Goal: Task Accomplishment & Management: Complete application form

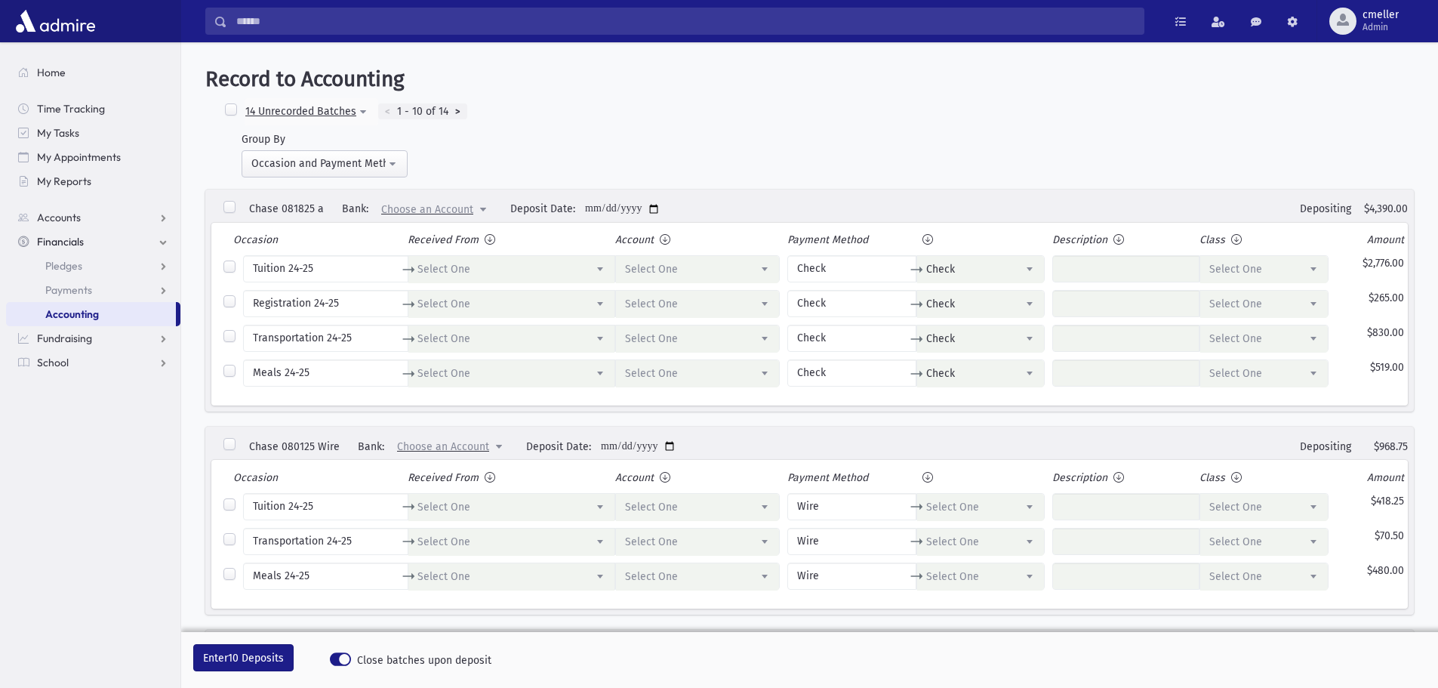
select select
select select "*"
select select
select select "*"
select select
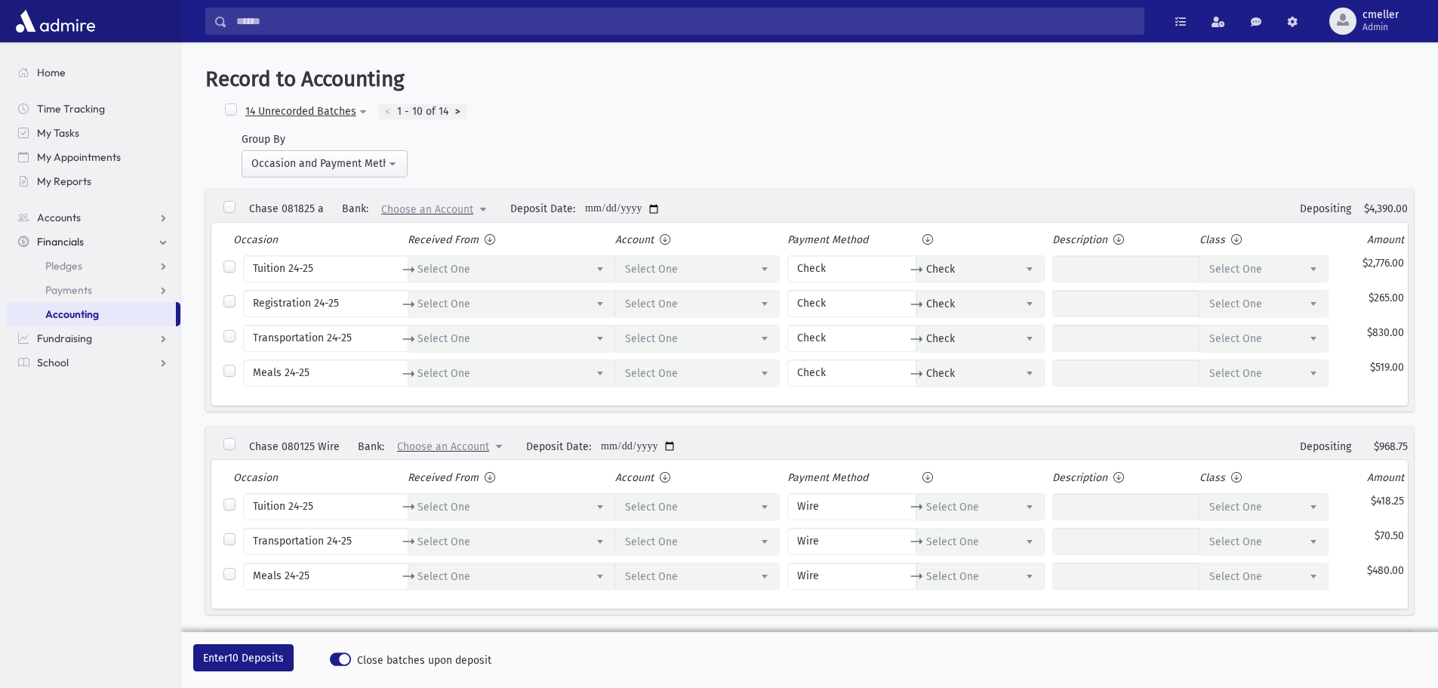
select select "*"
select select
select select "*"
select select
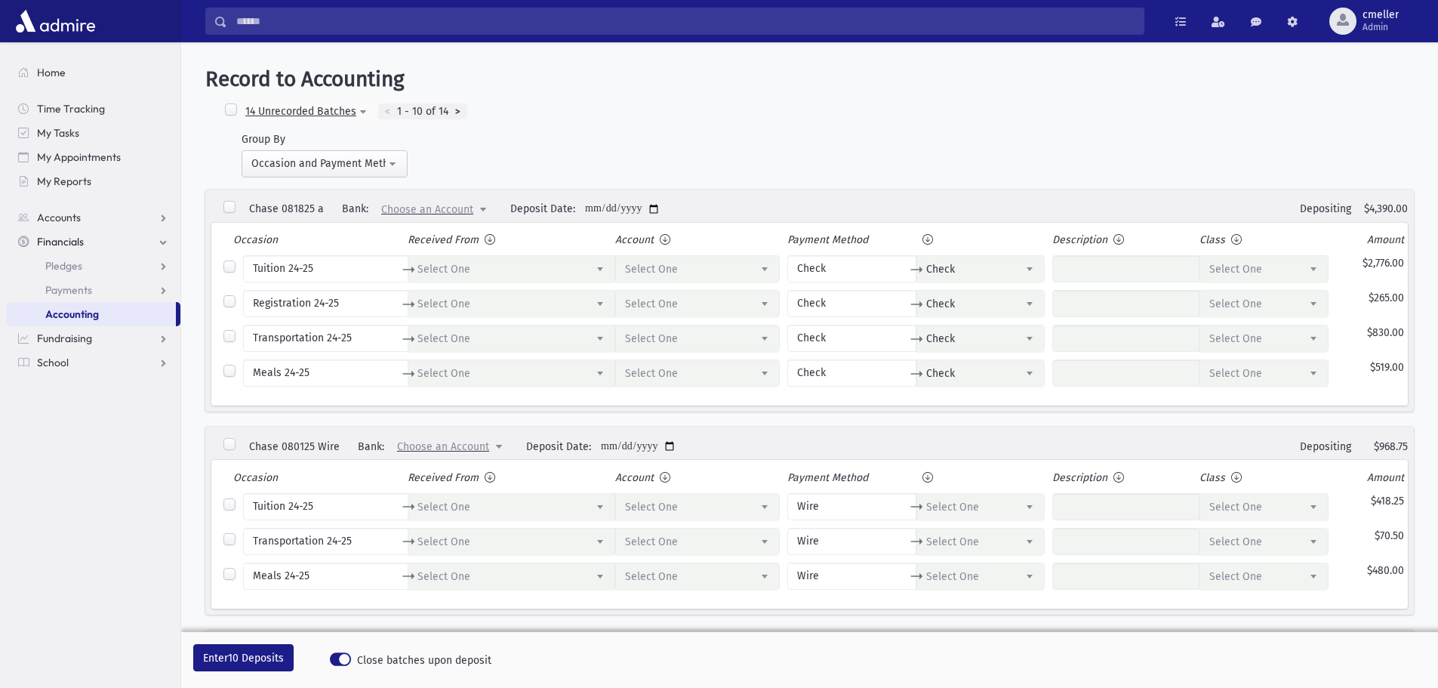
select select
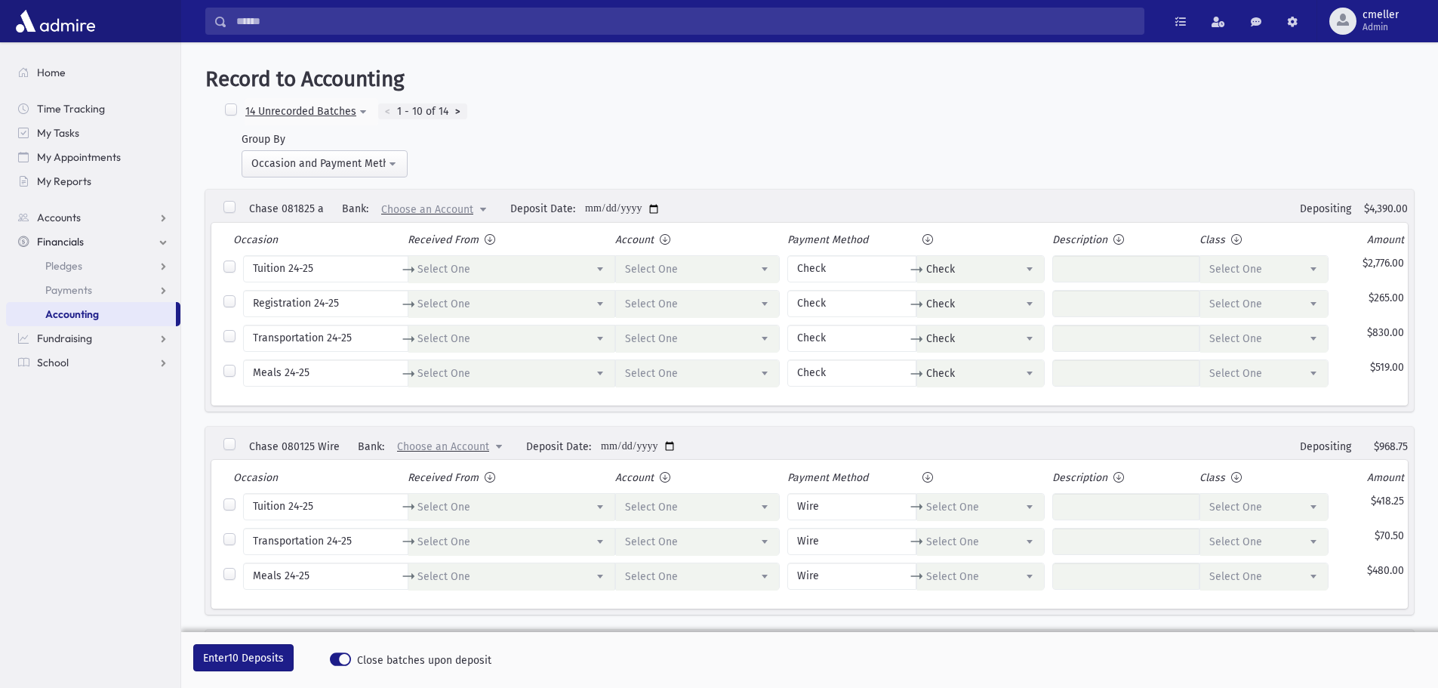
select select
select select "*"
select select
select select "*"
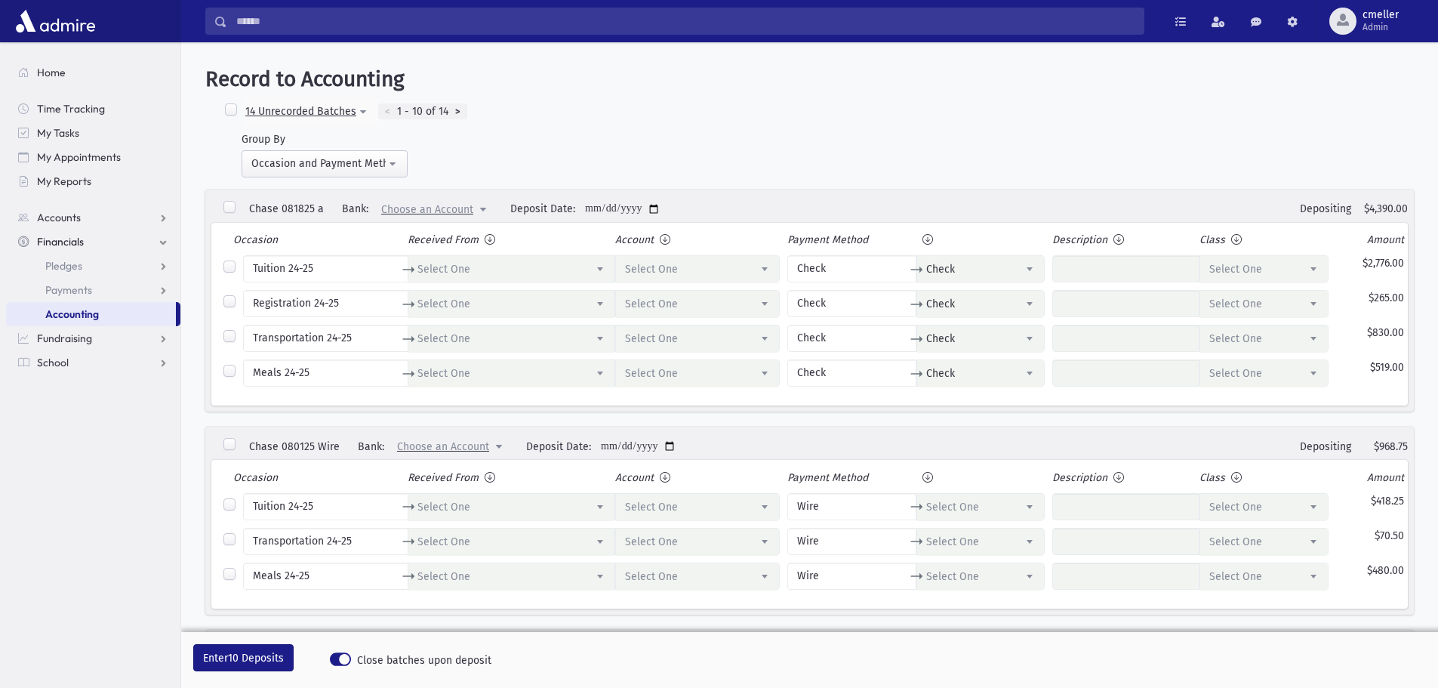
select select
select select "*"
select select
select select "*"
select select
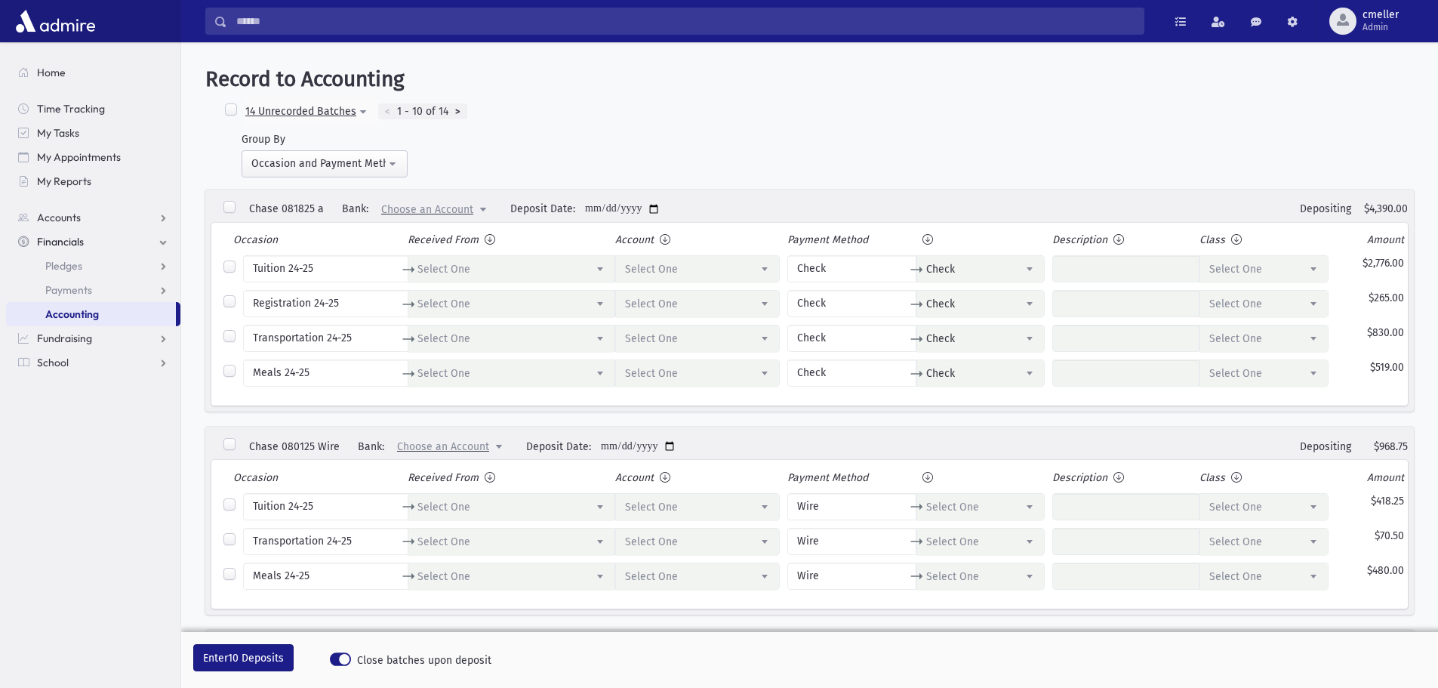
select select "*"
select select
select select "*"
select select
select select "*"
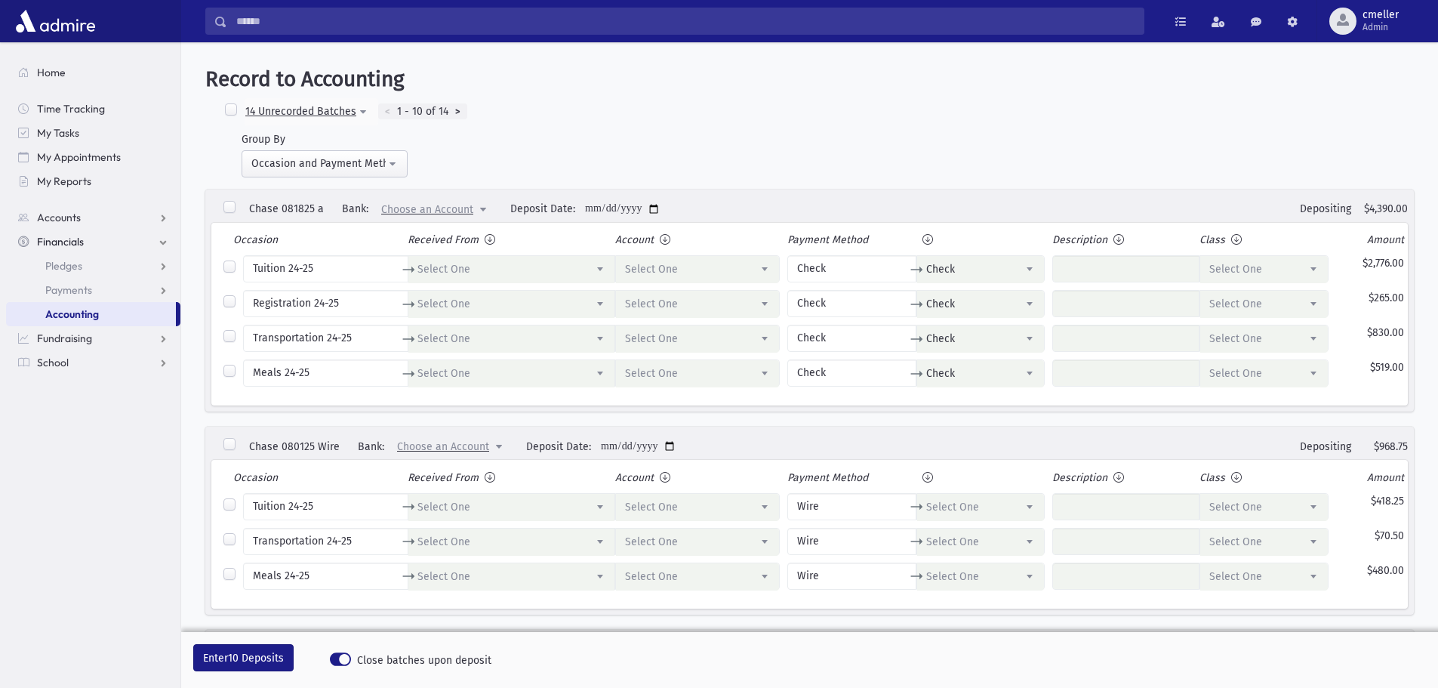
select select
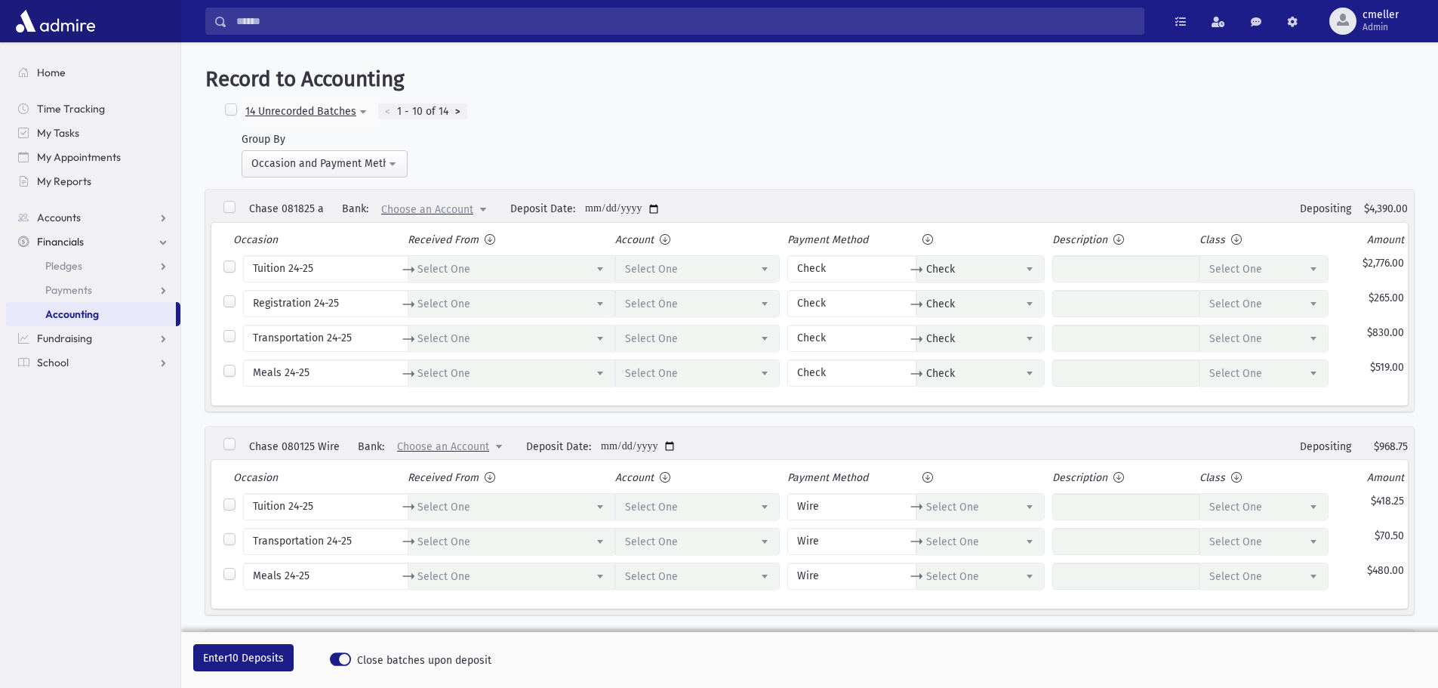
select select
select select "*"
select select
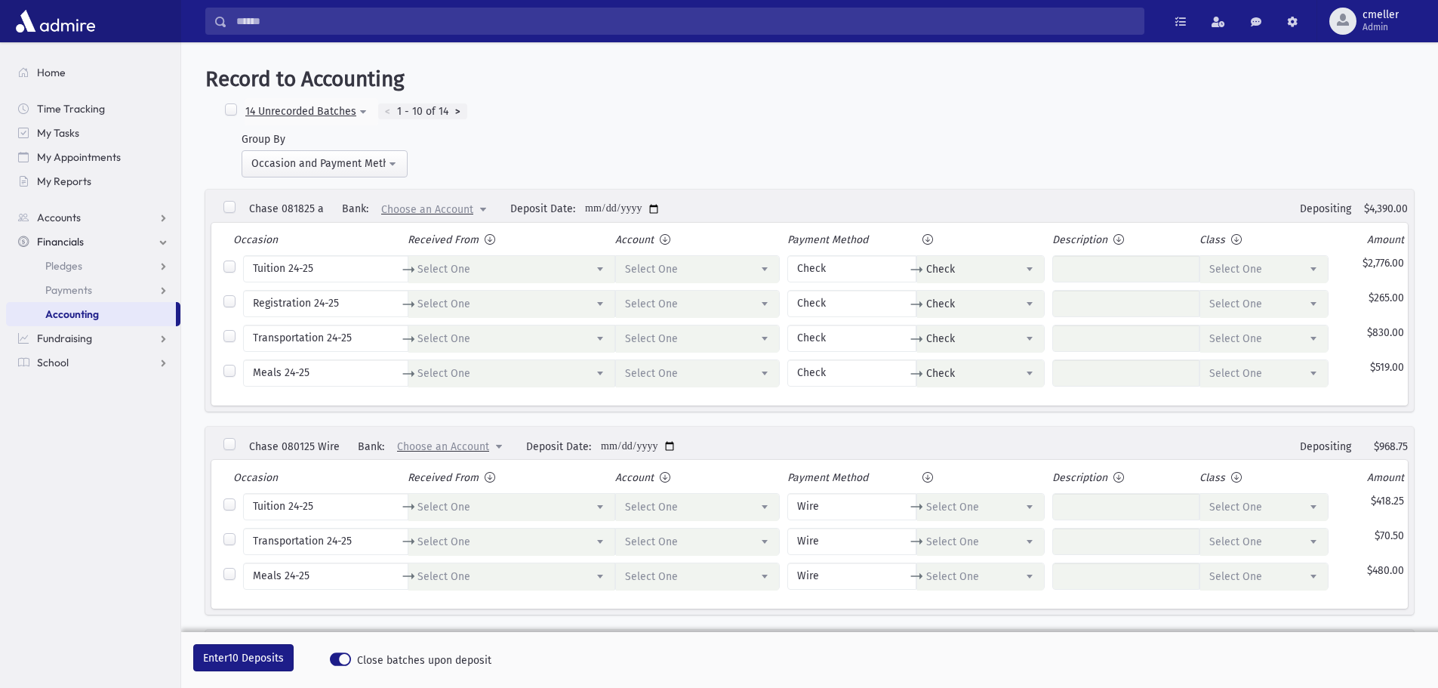
select select
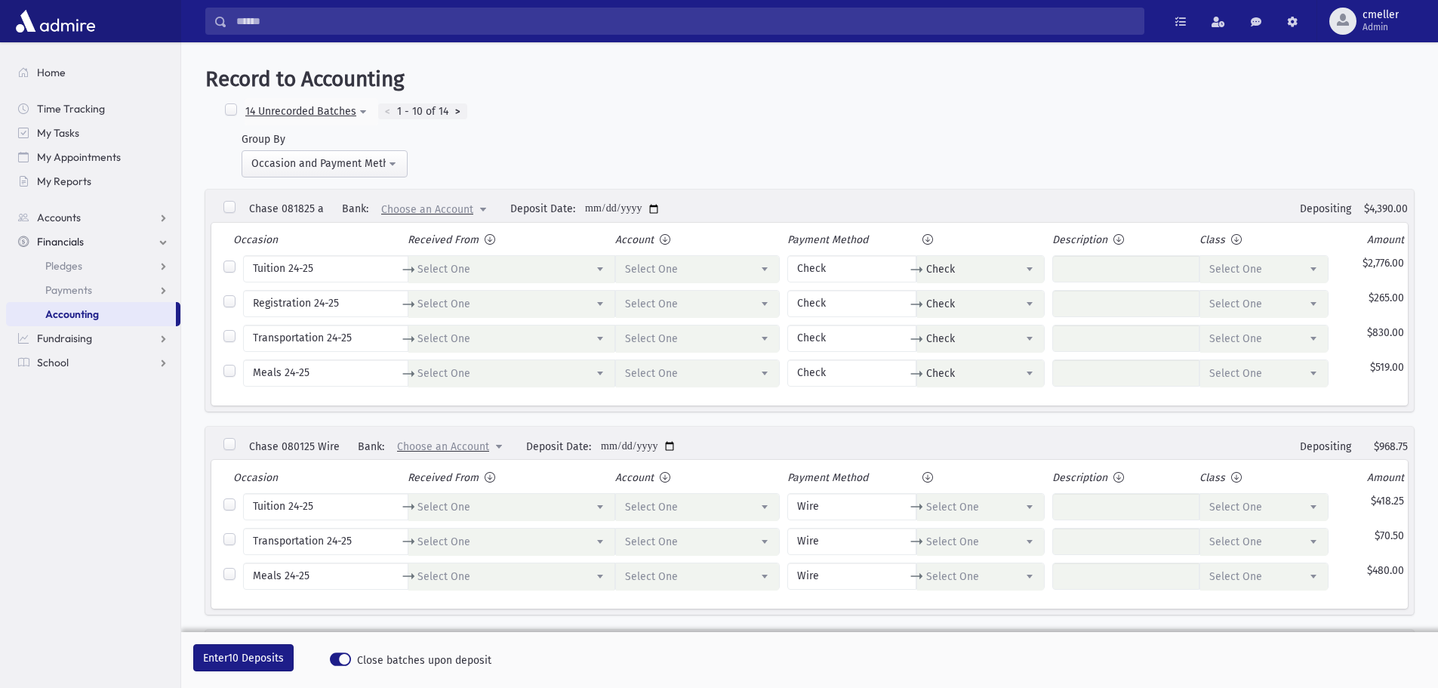
select select
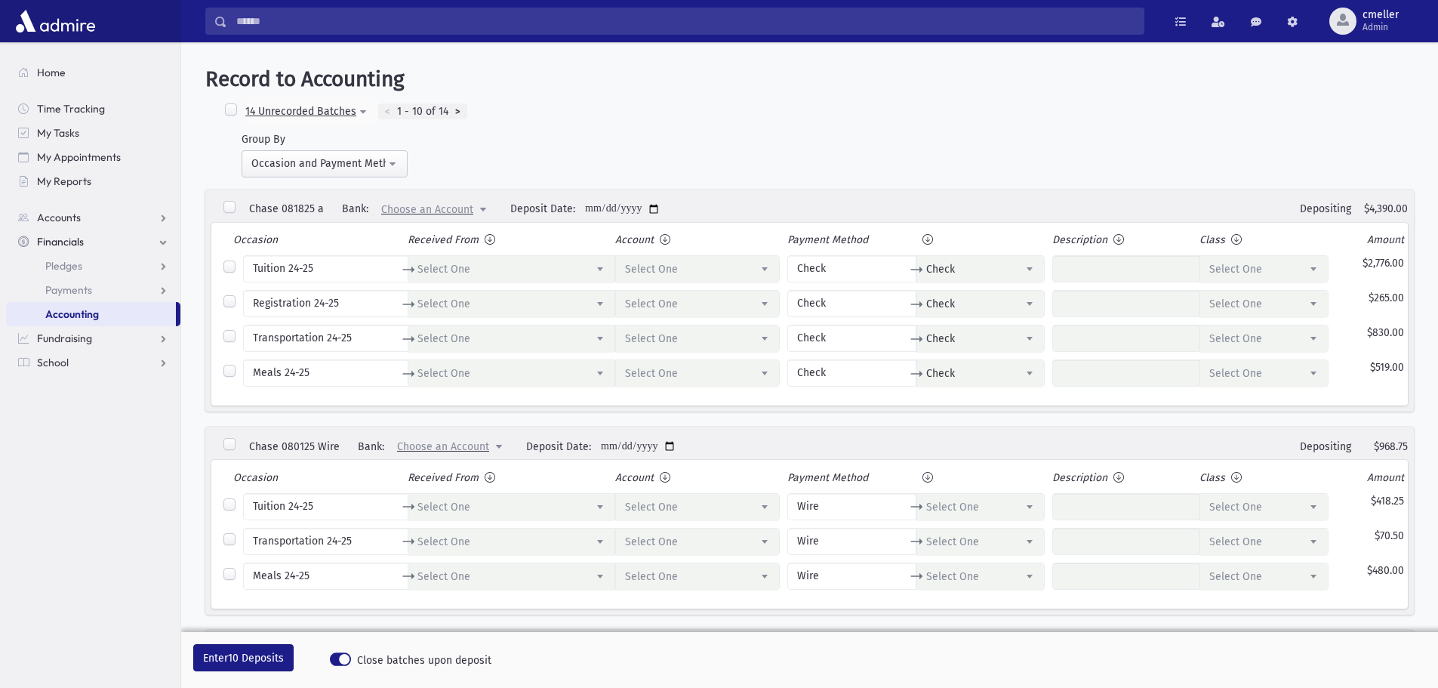
select select
click at [227, 103] on label at bounding box center [230, 110] width 15 height 15
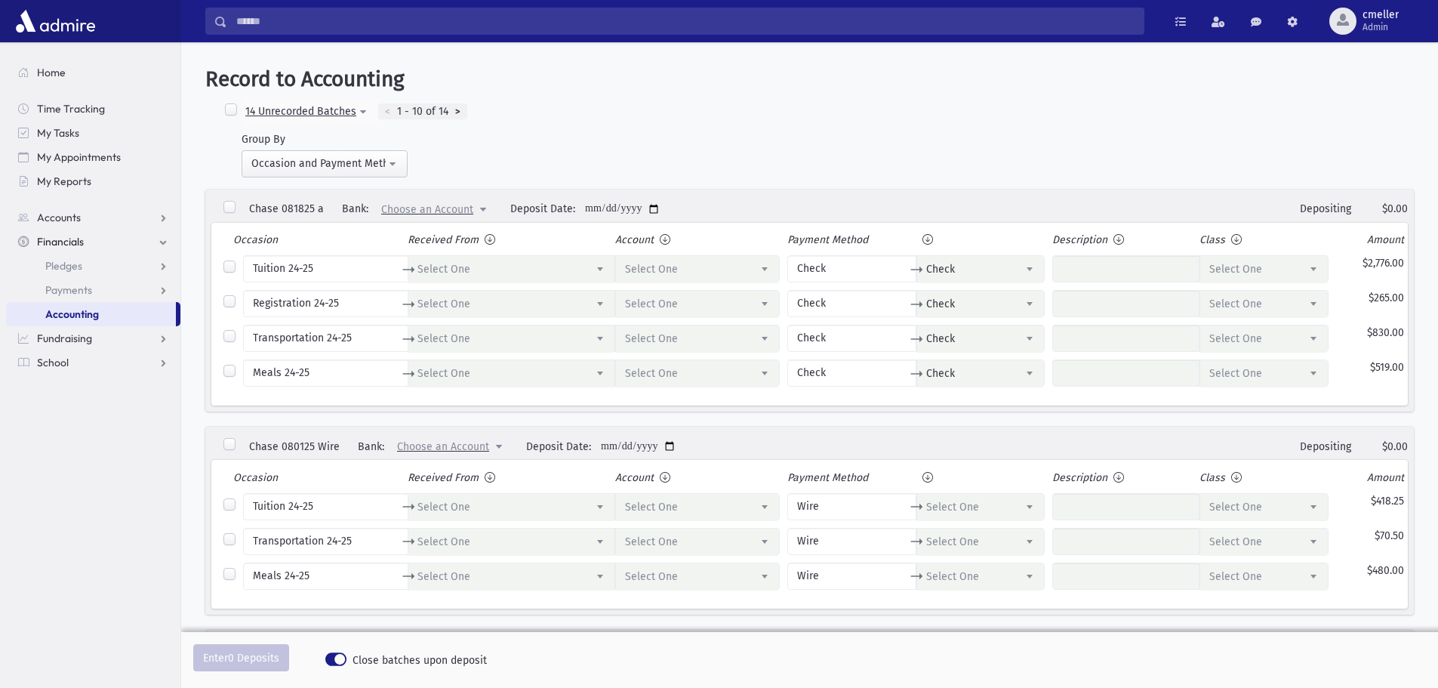
click at [454, 109] on div ">" at bounding box center [457, 111] width 19 height 17
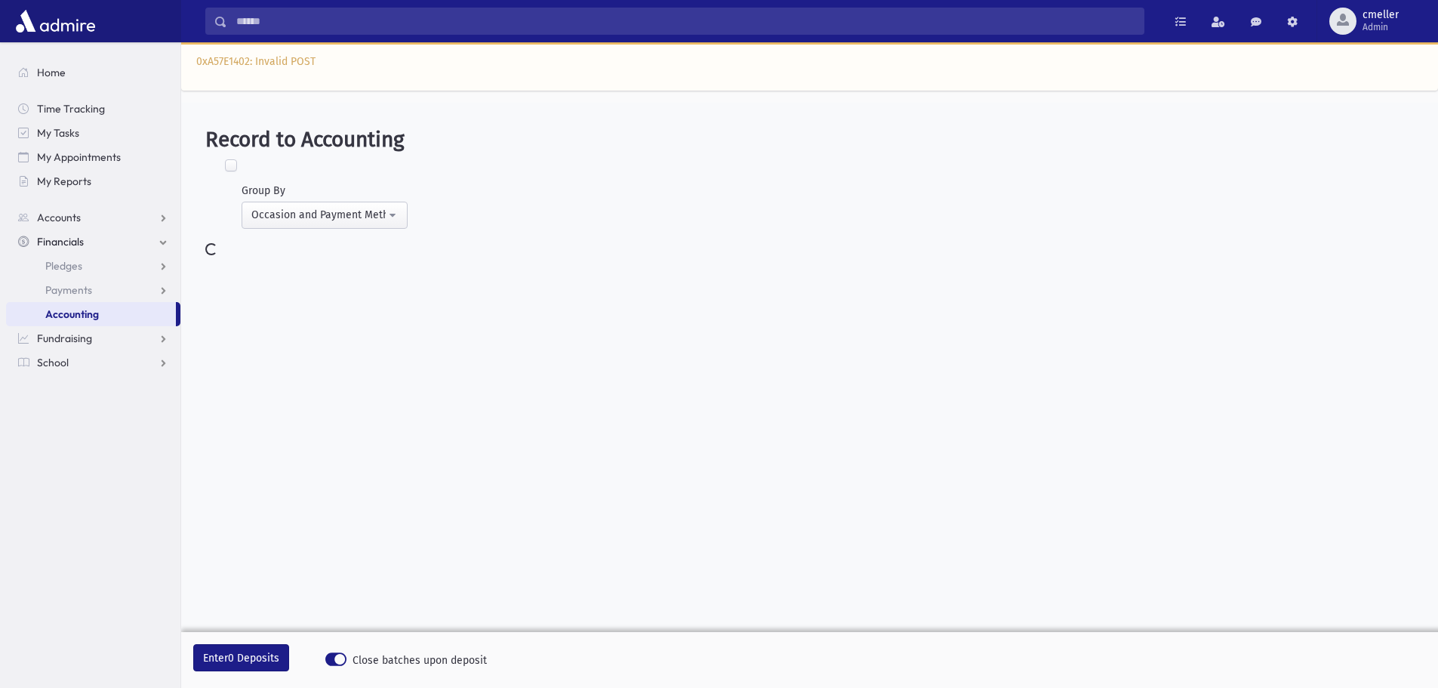
select select
select select "*"
select select
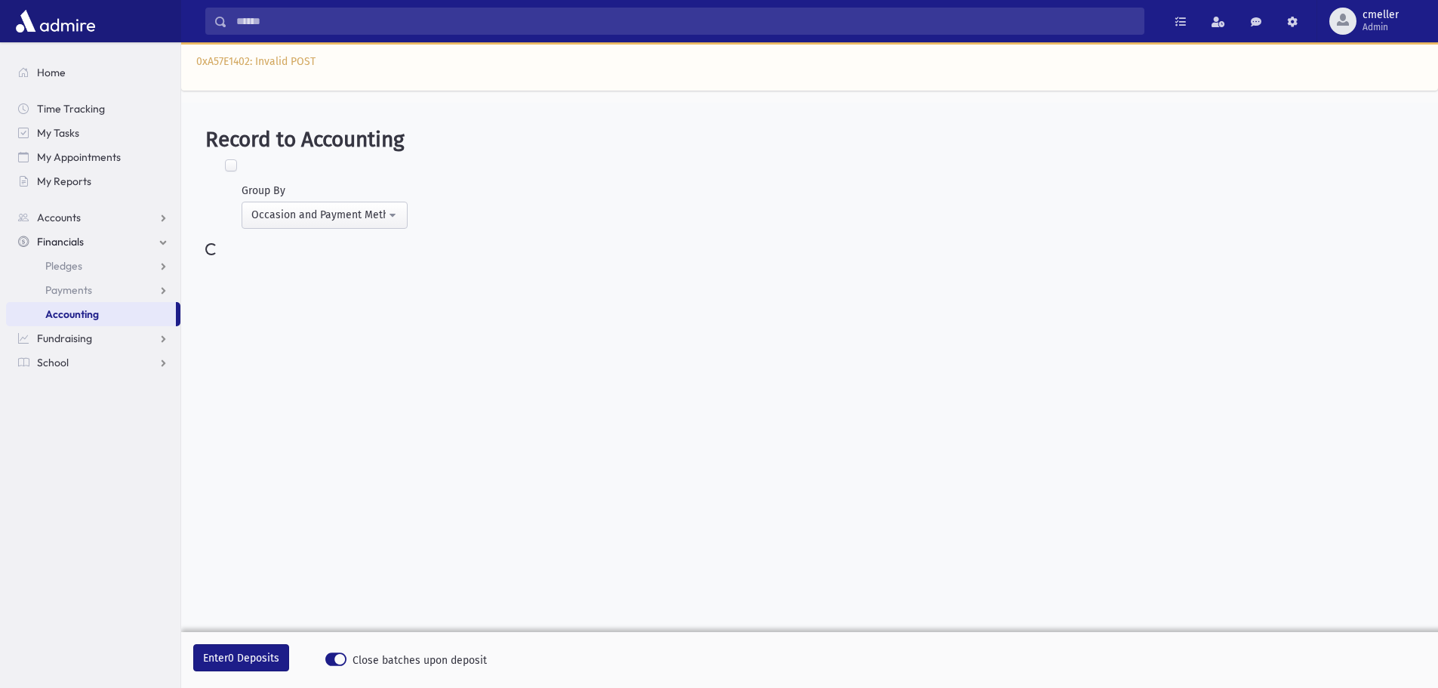
select select "*"
select select
select select "*"
select select
select select "*"
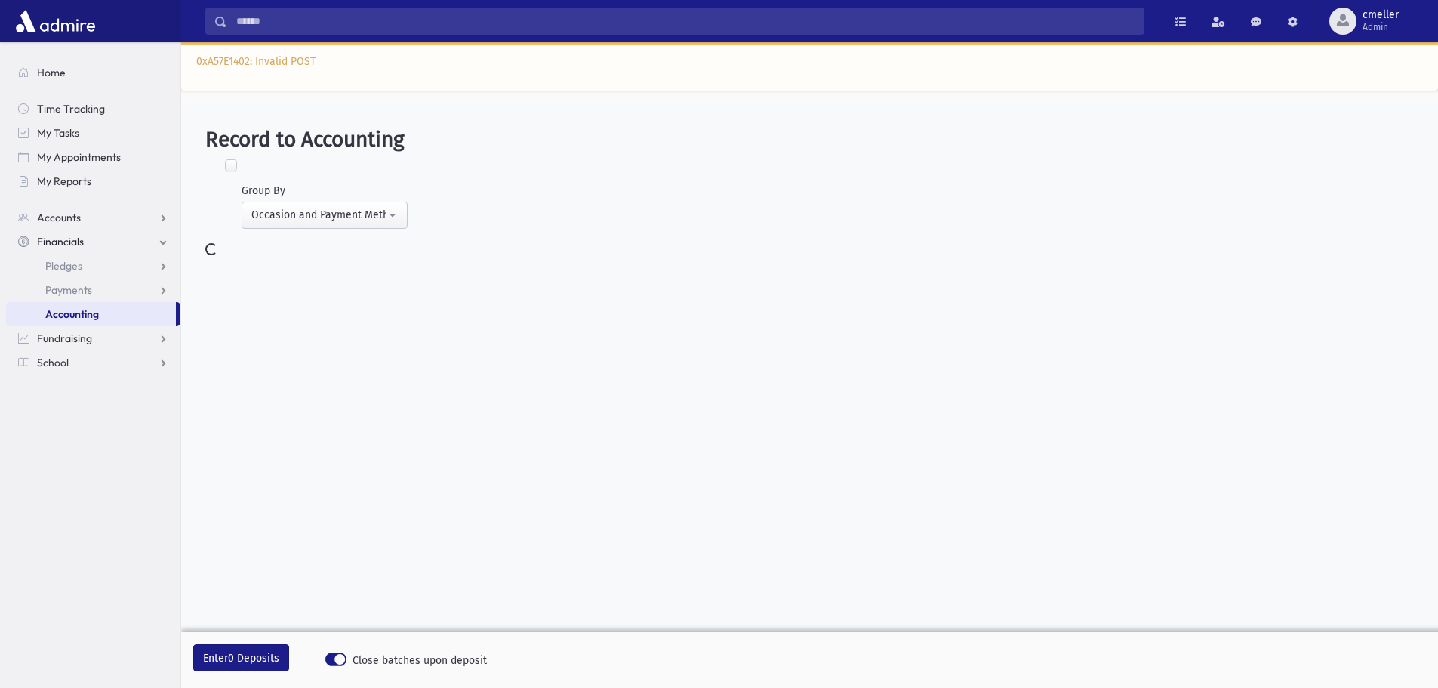
select select
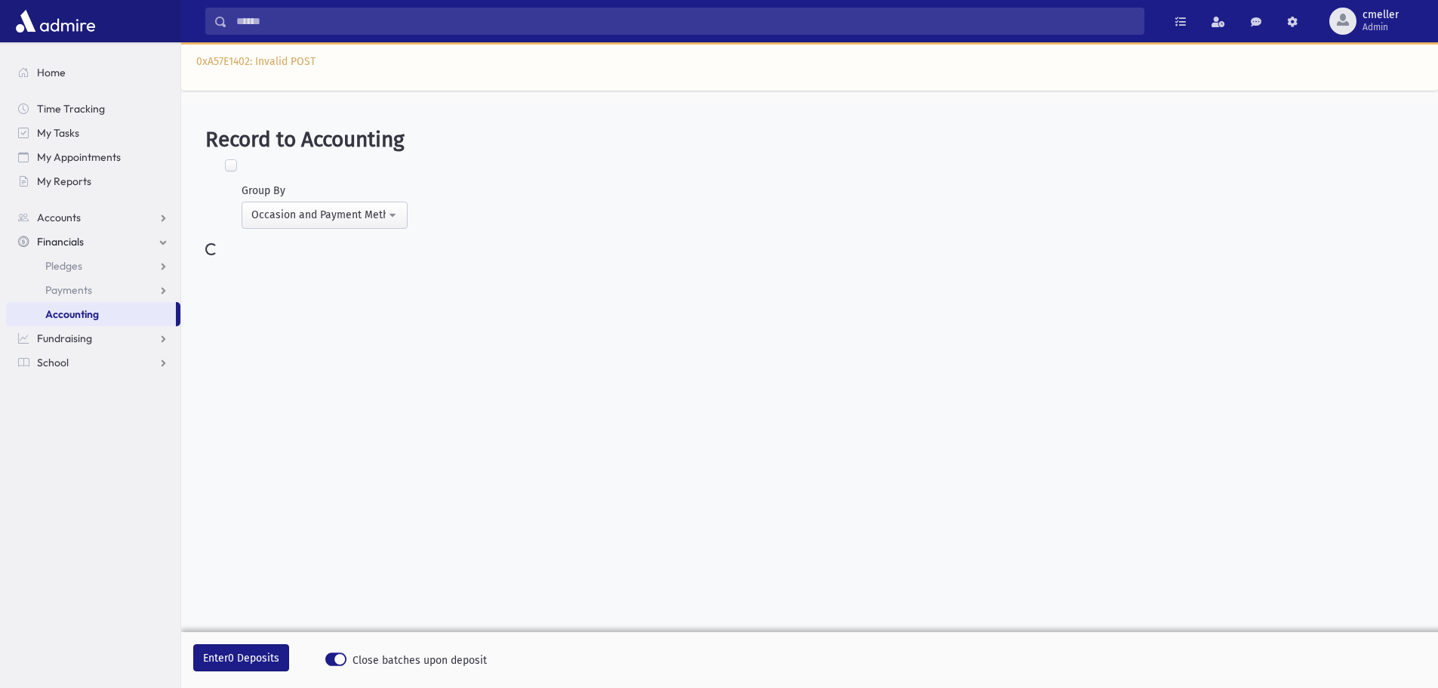
select select
select select "*"
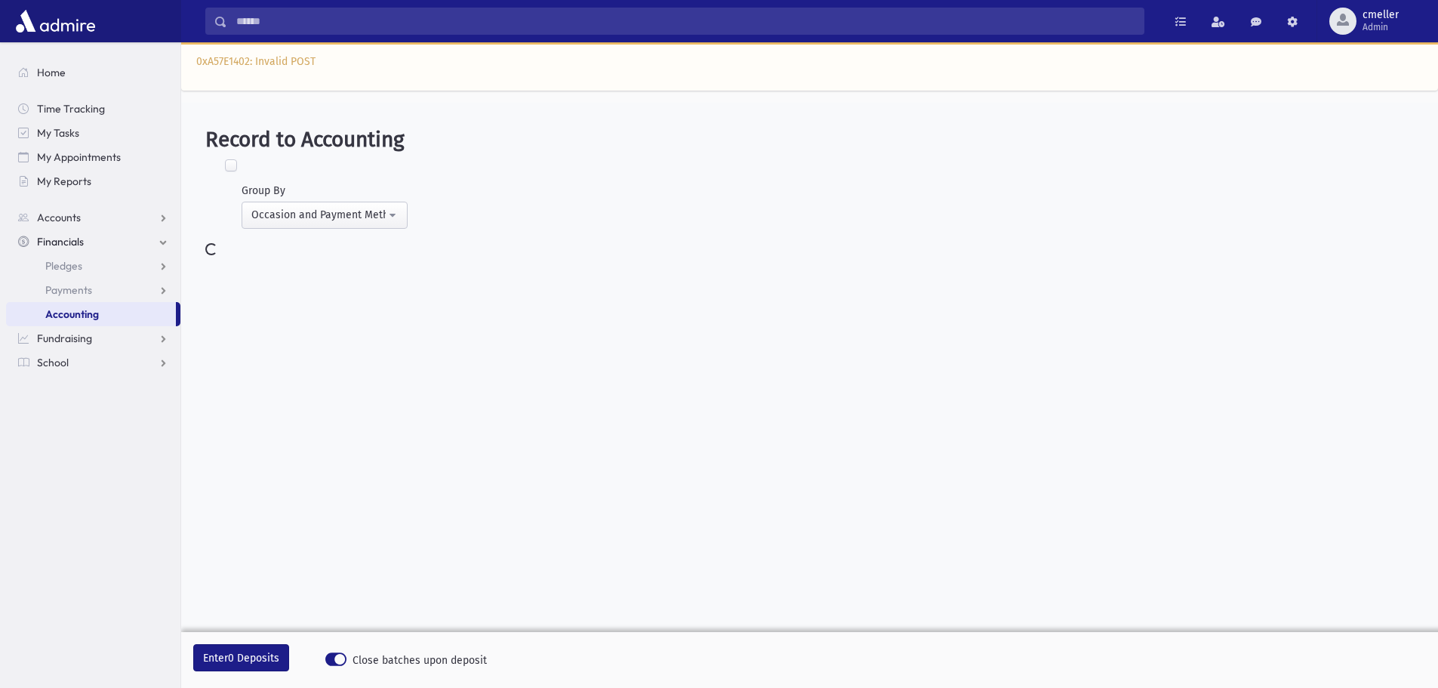
select select
select select "*"
select select
select select "*"
select select
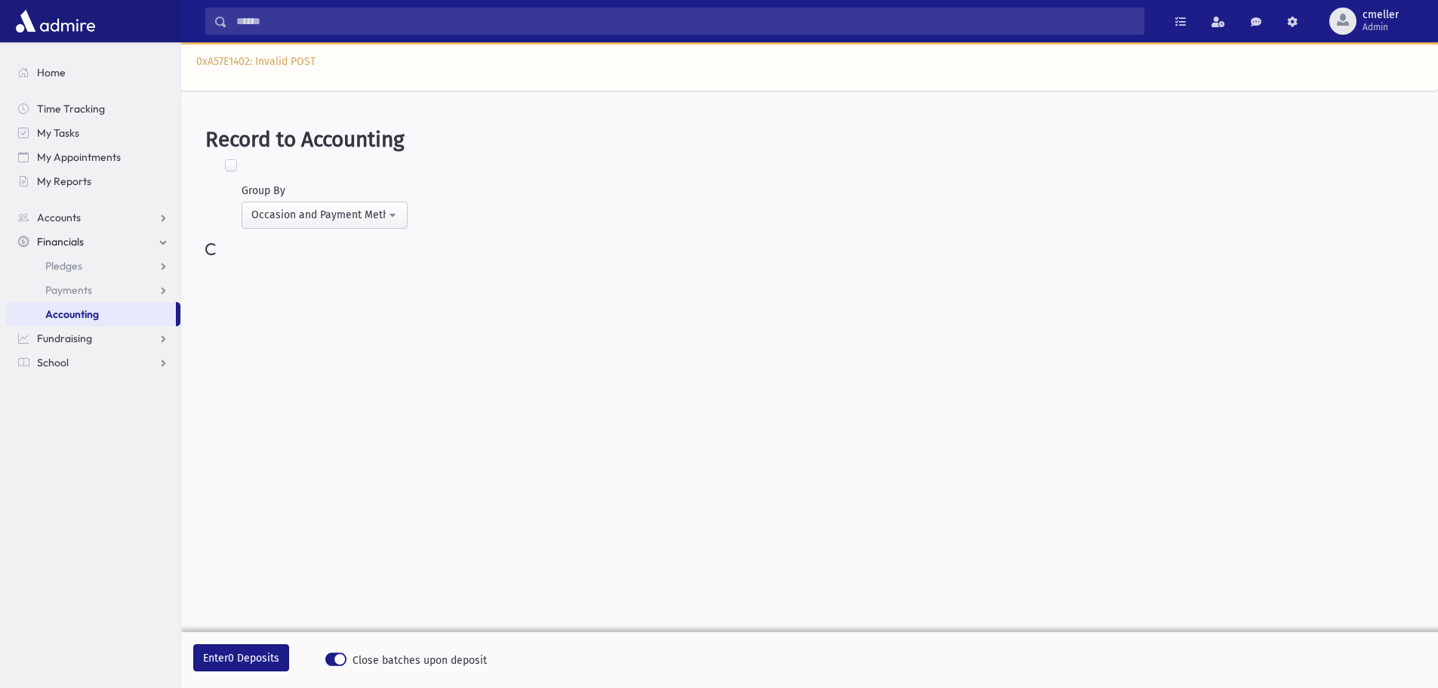
select select "*"
select select
select select "*"
select select
select select "*"
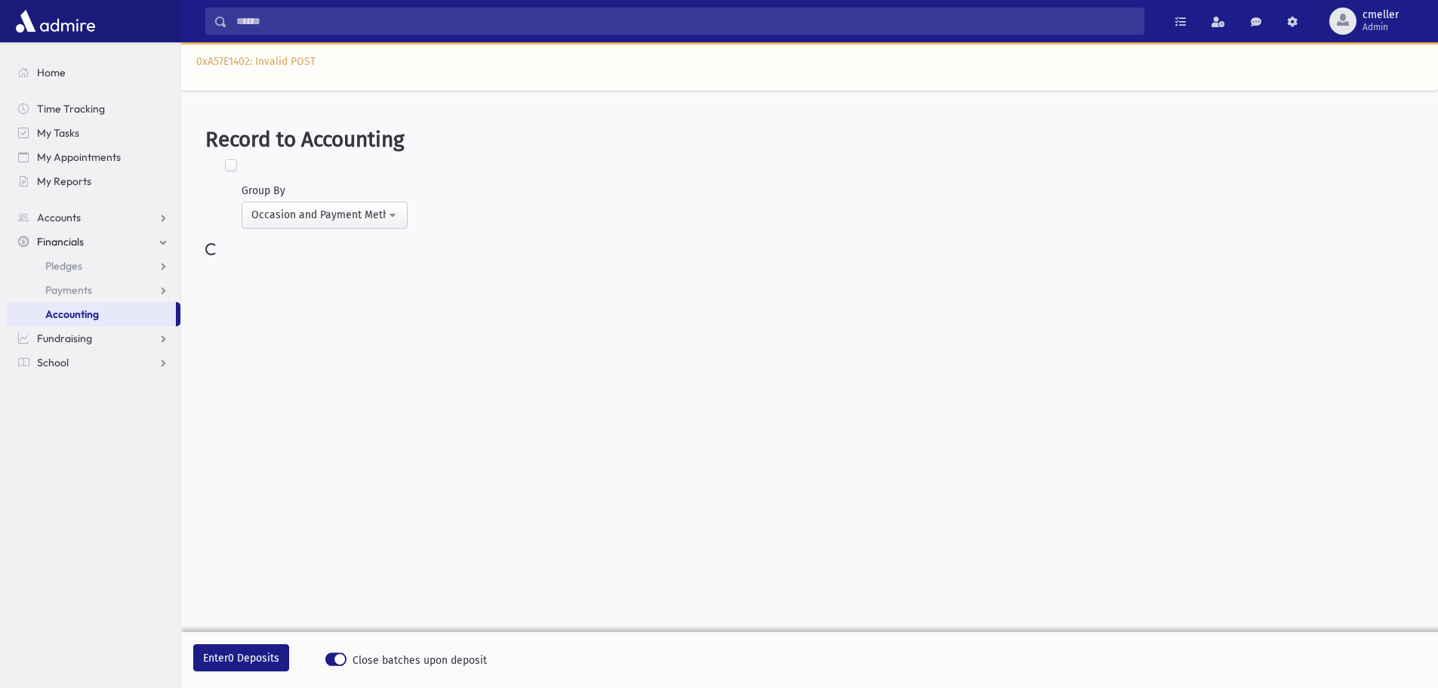
select select
select select "*"
select select
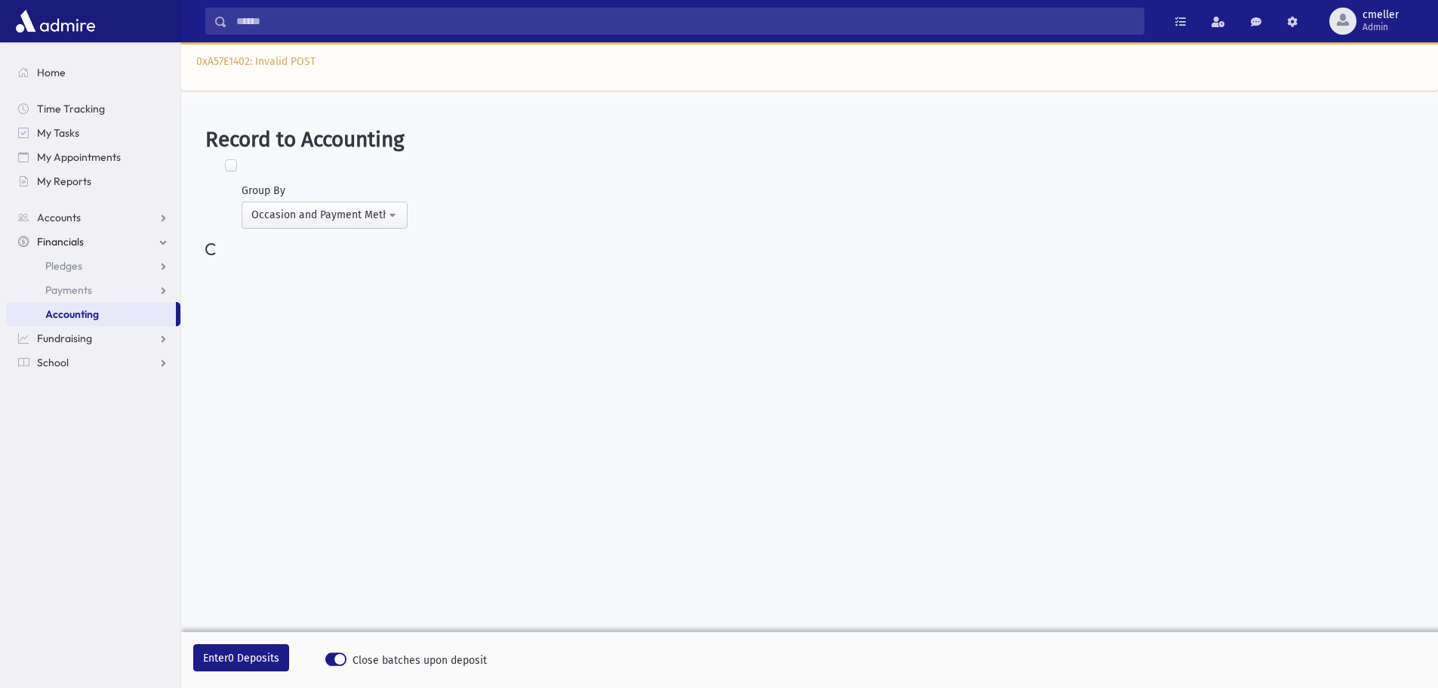
select select
select select "*"
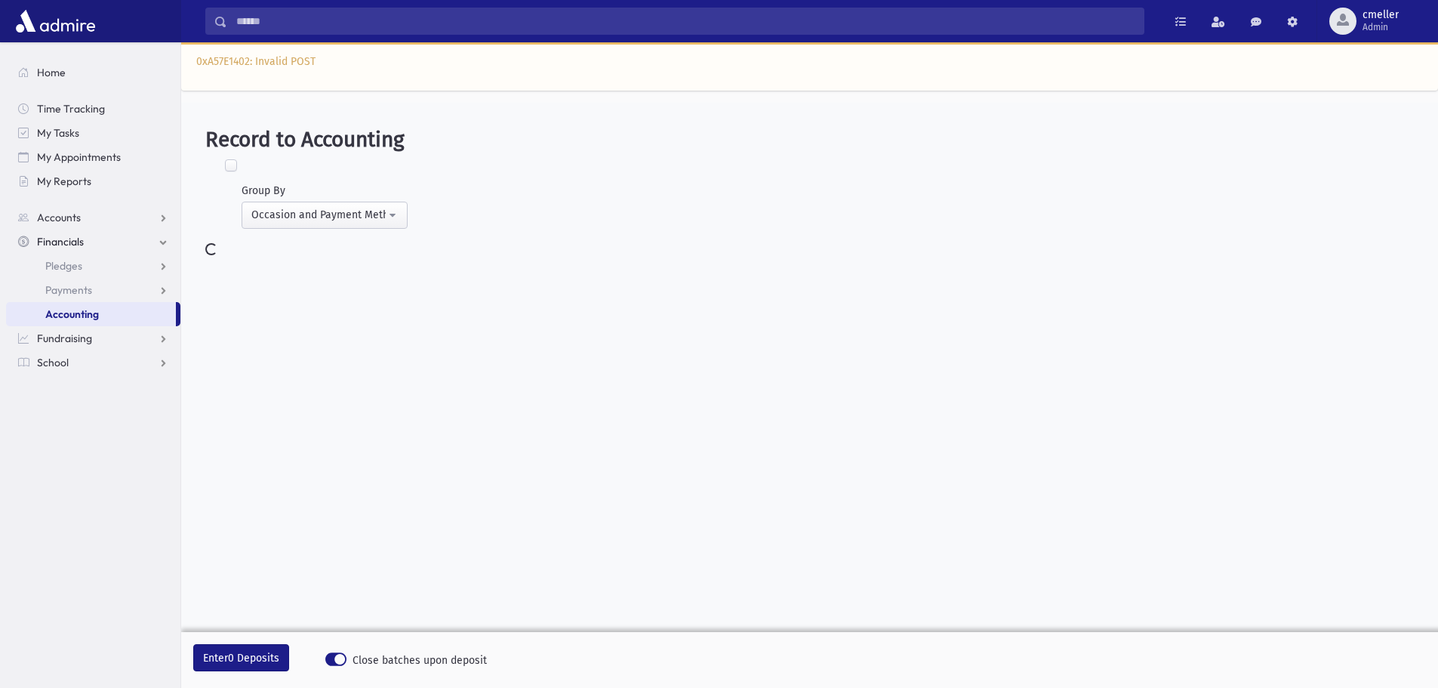
select select
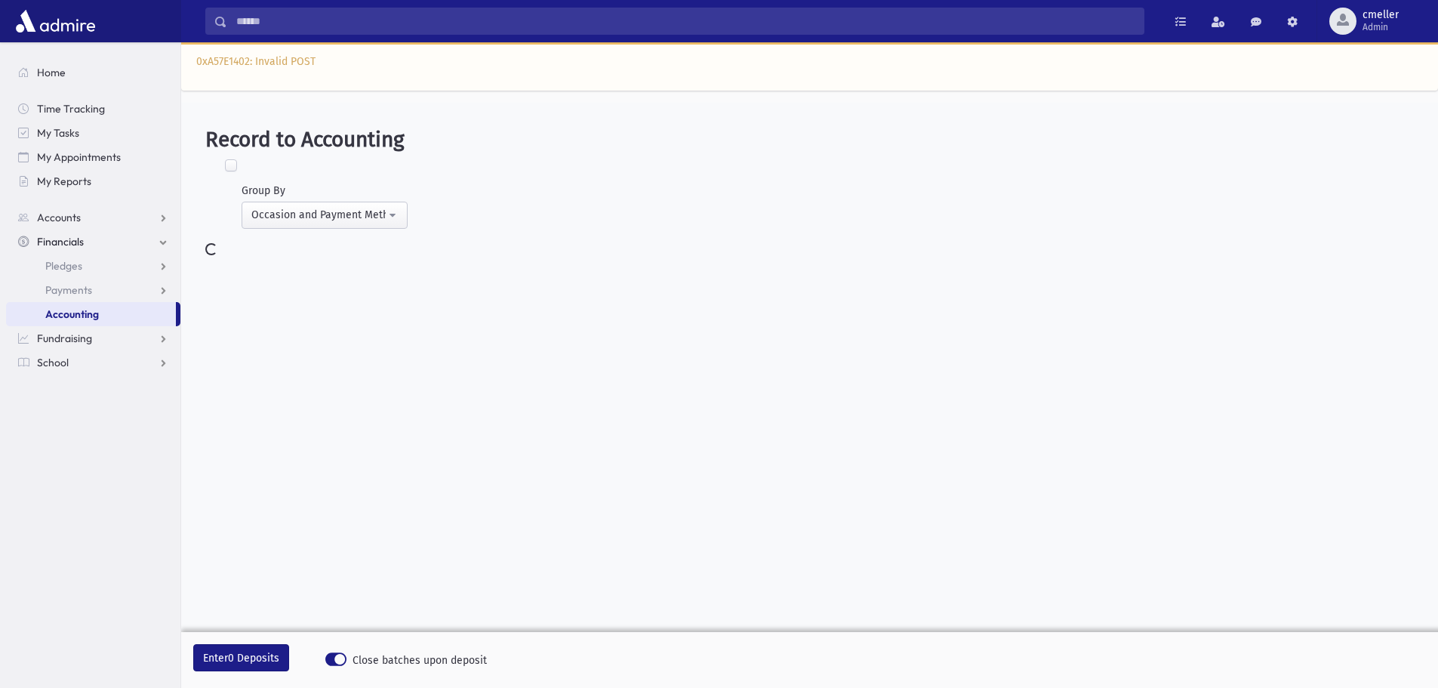
select select
